Goal: Task Accomplishment & Management: Manage account settings

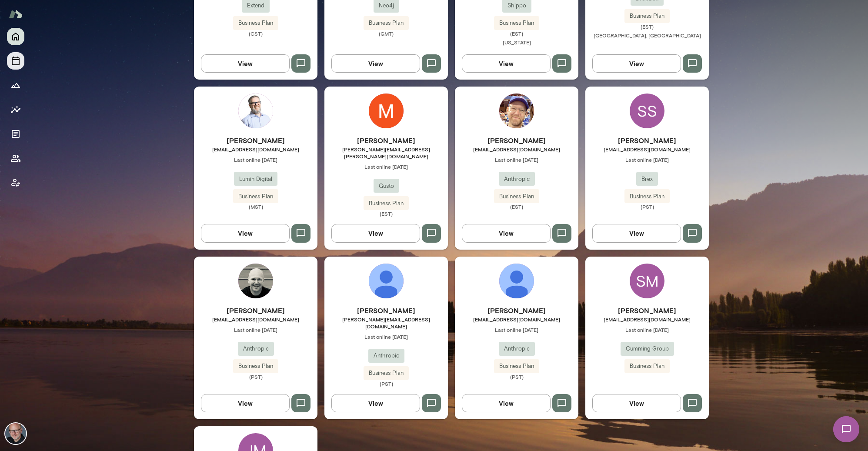
scroll to position [254, 0]
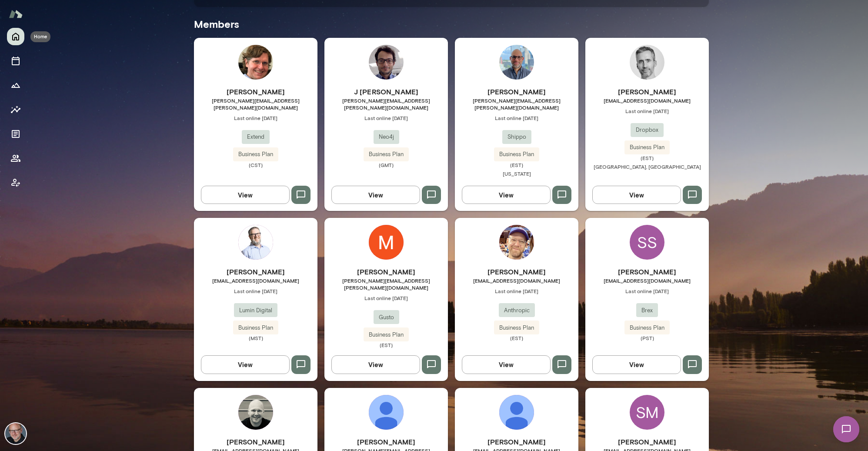
click at [16, 37] on icon "Home" at bounding box center [15, 36] width 10 height 10
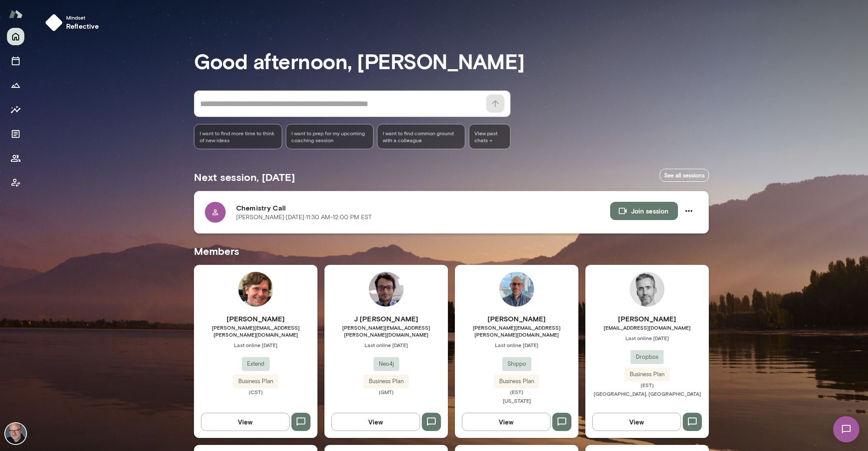
scroll to position [0, 0]
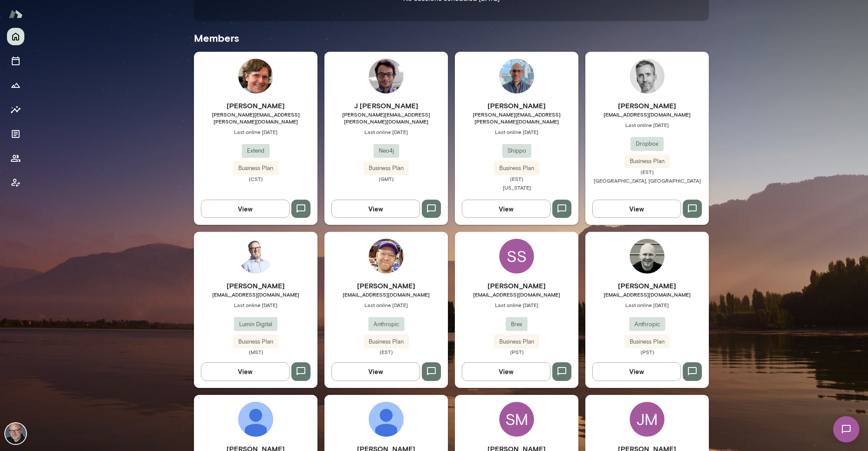
scroll to position [197, 0]
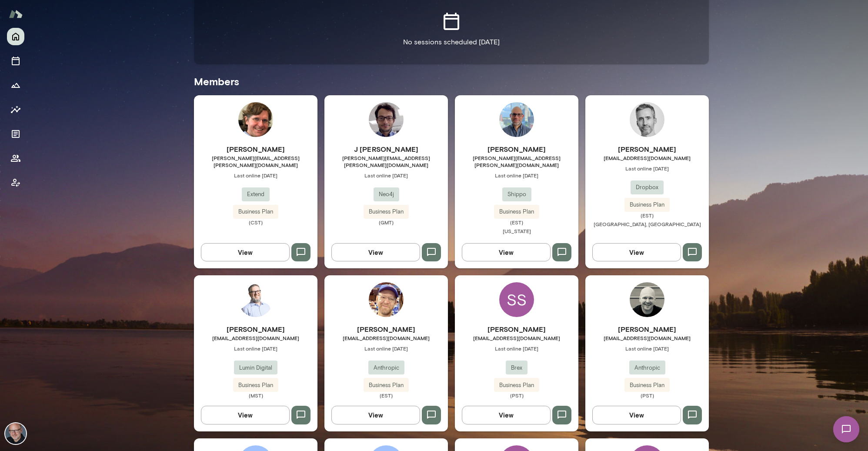
click at [279, 161] on div "Jonathan Sims jonathan.sims@extend.com Last online October 2 Extend Business Pl…" at bounding box center [255, 185] width 123 height 82
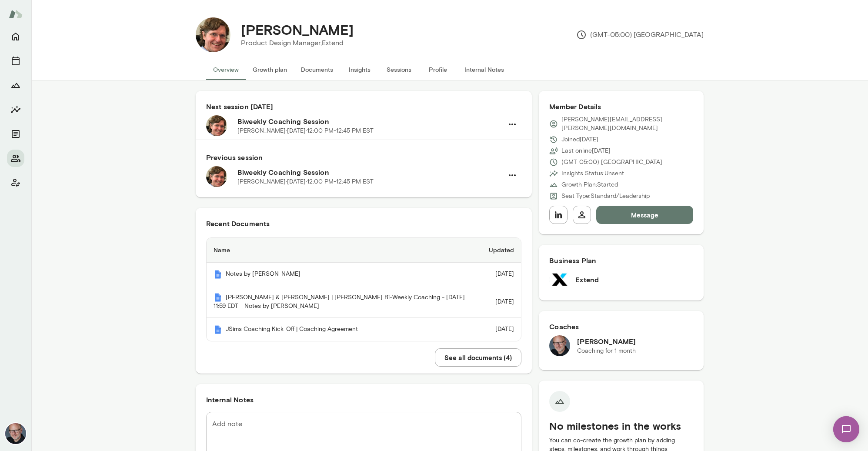
click at [407, 69] on button "Sessions" at bounding box center [398, 69] width 39 height 21
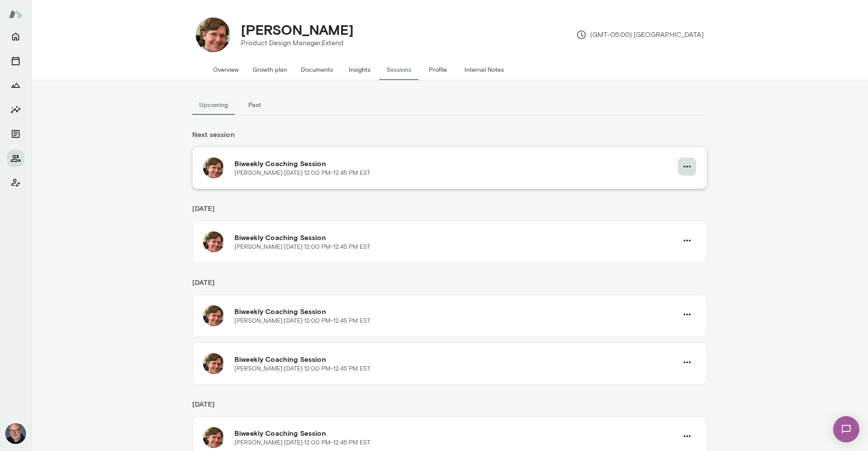
click at [691, 167] on icon "button" at bounding box center [687, 166] width 10 height 10
click at [666, 190] on span "Reschedule" at bounding box center [671, 187] width 37 height 10
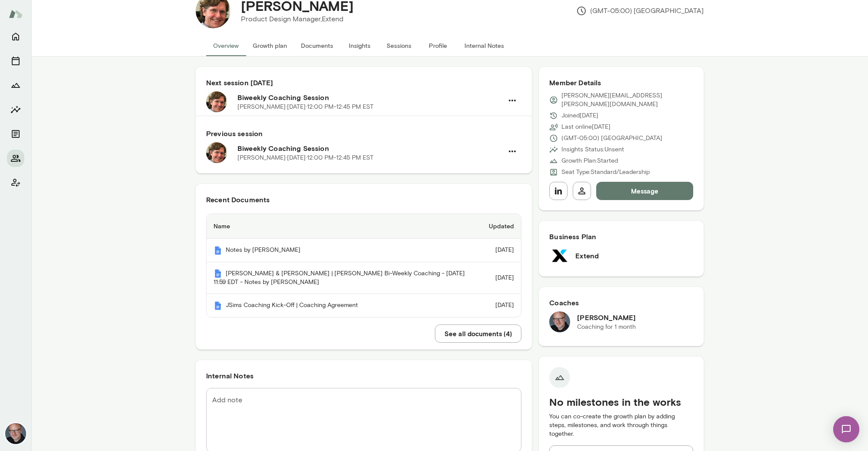
scroll to position [24, 0]
click at [253, 253] on th "Notes by Gemini" at bounding box center [344, 249] width 275 height 23
click at [21, 37] on button "Home" at bounding box center [15, 36] width 17 height 17
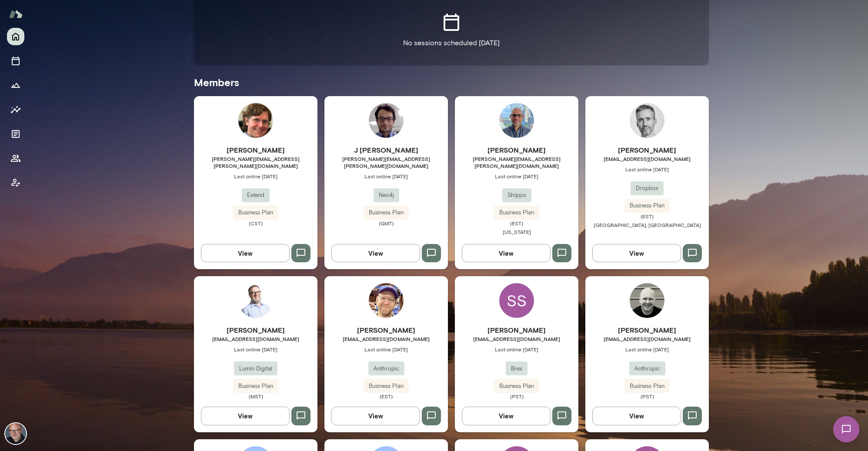
scroll to position [185, 0]
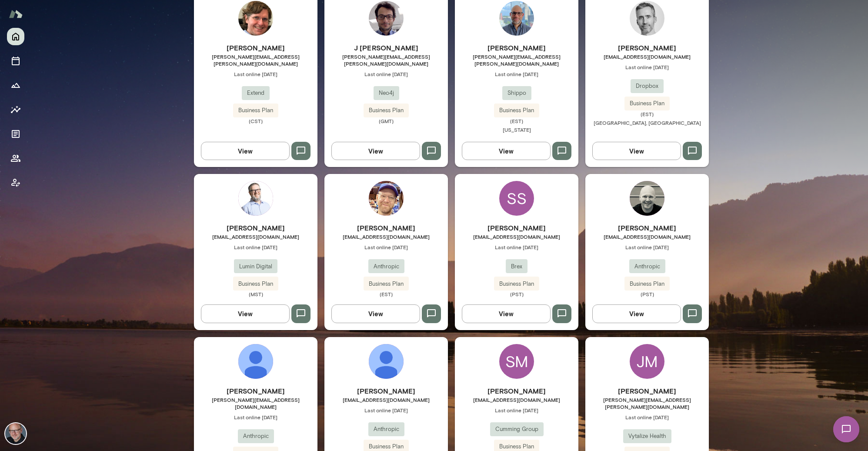
scroll to position [297, 0]
